Goal: Navigation & Orientation: Find specific page/section

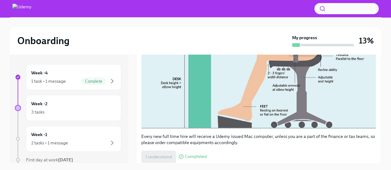
scroll to position [11, 0]
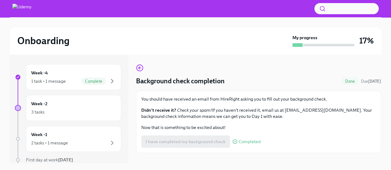
scroll to position [11, 0]
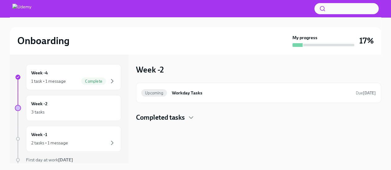
click at [170, 118] on h4 "Completed tasks" at bounding box center [160, 117] width 49 height 9
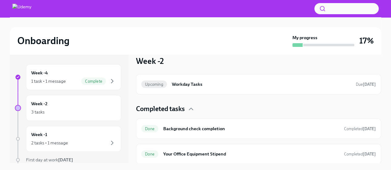
scroll to position [1, 0]
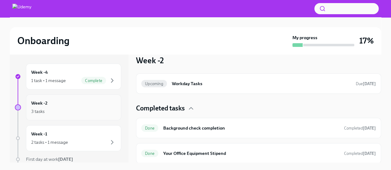
click at [98, 113] on div "3 tasks" at bounding box center [73, 111] width 85 height 7
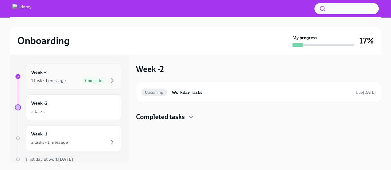
click at [102, 82] on div "Complete" at bounding box center [98, 80] width 35 height 7
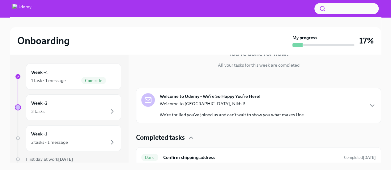
scroll to position [71, 0]
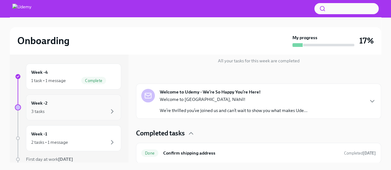
click at [75, 115] on div "Week -2 3 tasks" at bounding box center [73, 108] width 95 height 26
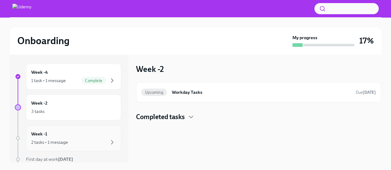
click at [82, 144] on div "2 tasks • 1 message" at bounding box center [73, 142] width 85 height 7
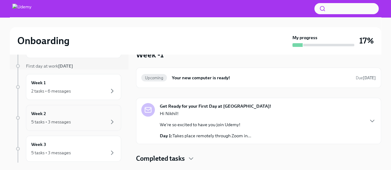
scroll to position [219, 0]
